Goal: Task Accomplishment & Management: Use online tool/utility

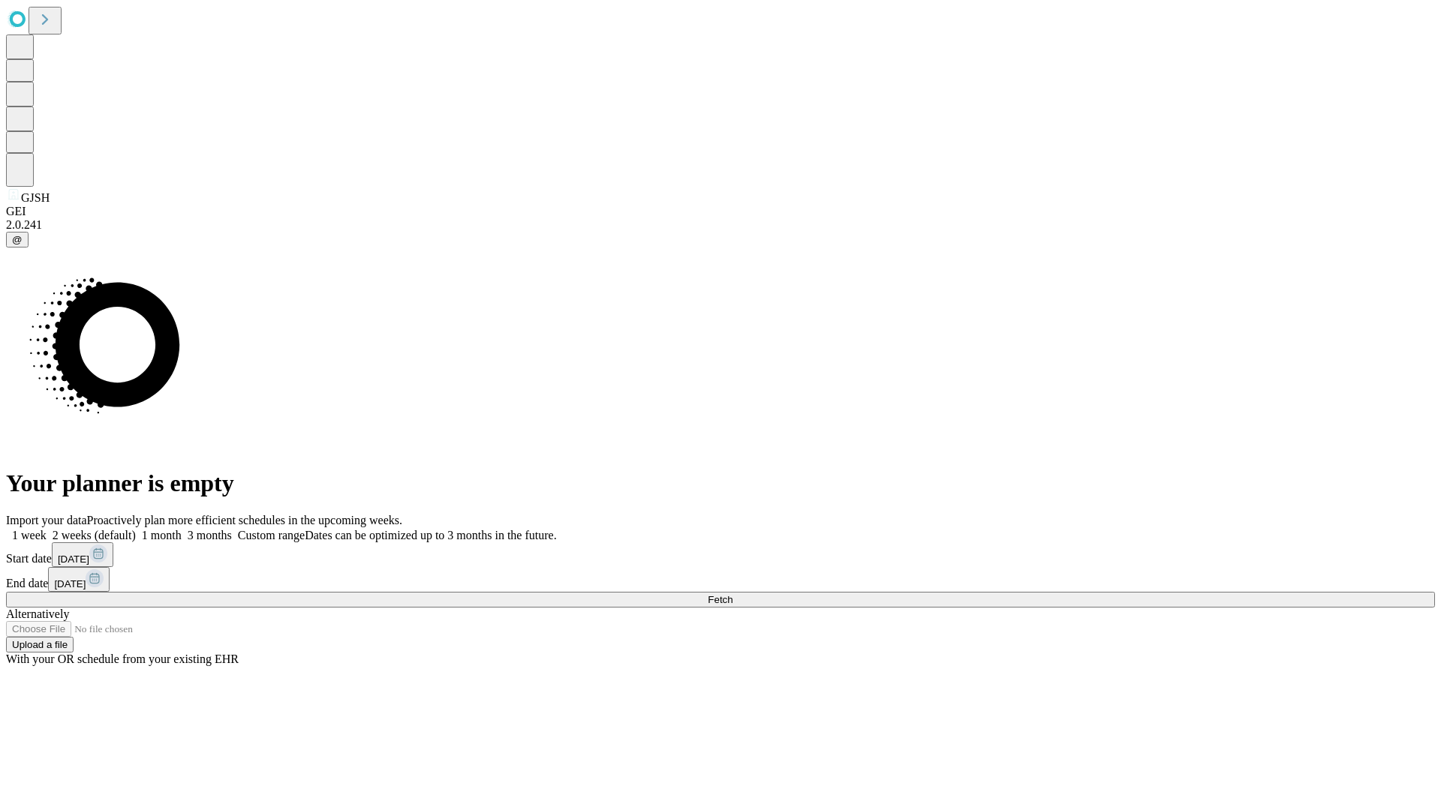
click at [732, 594] on span "Fetch" at bounding box center [720, 599] width 25 height 11
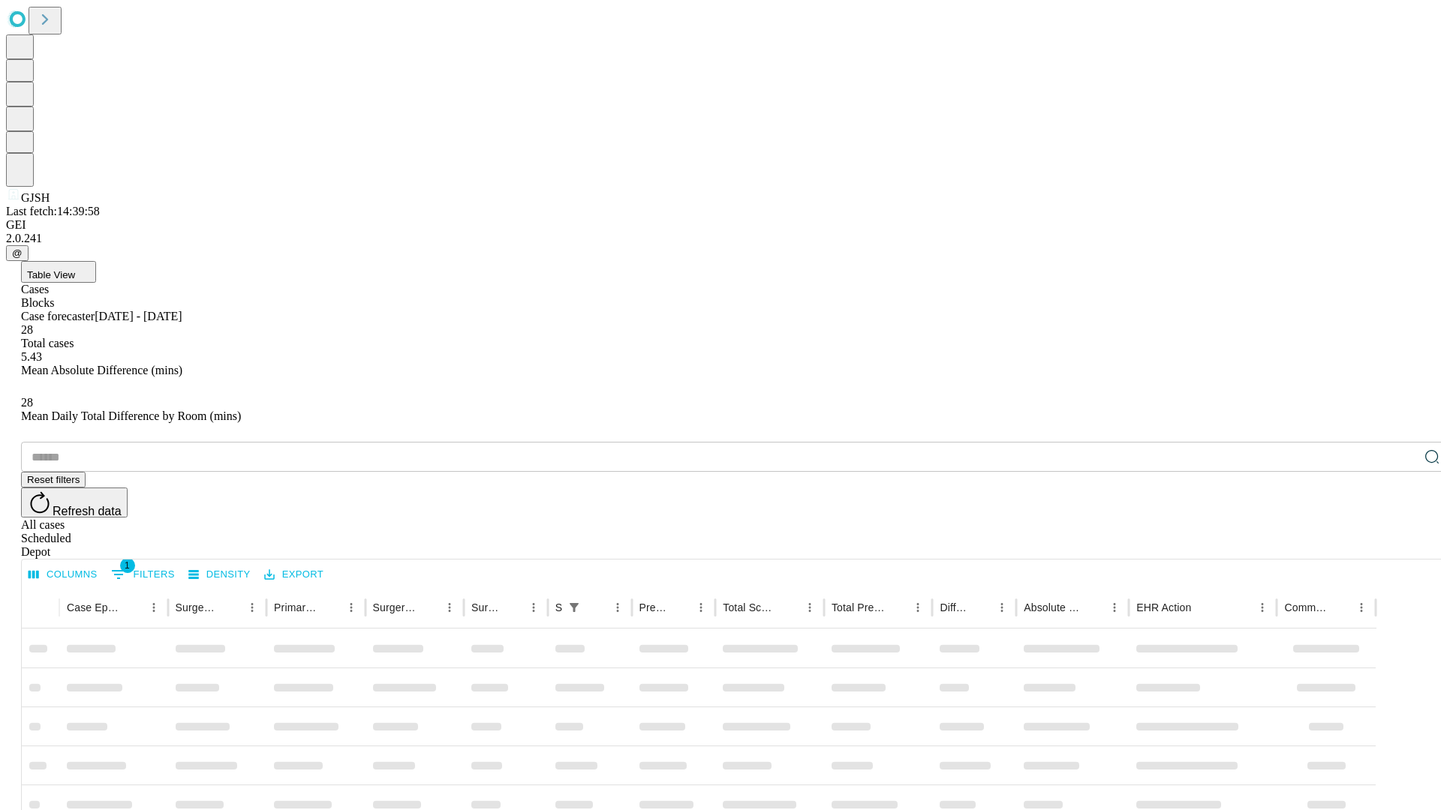
click at [1402, 546] on div "Depot" at bounding box center [735, 553] width 1429 height 14
